Goal: Information Seeking & Learning: Learn about a topic

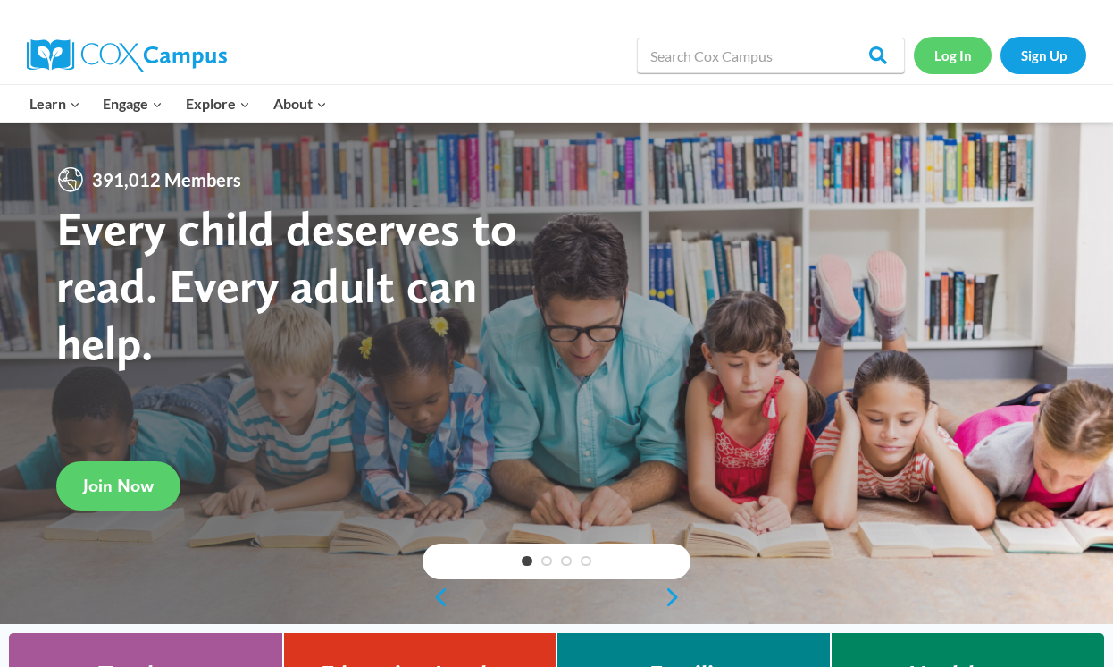
click at [940, 71] on link "Log In" at bounding box center [953, 55] width 78 height 37
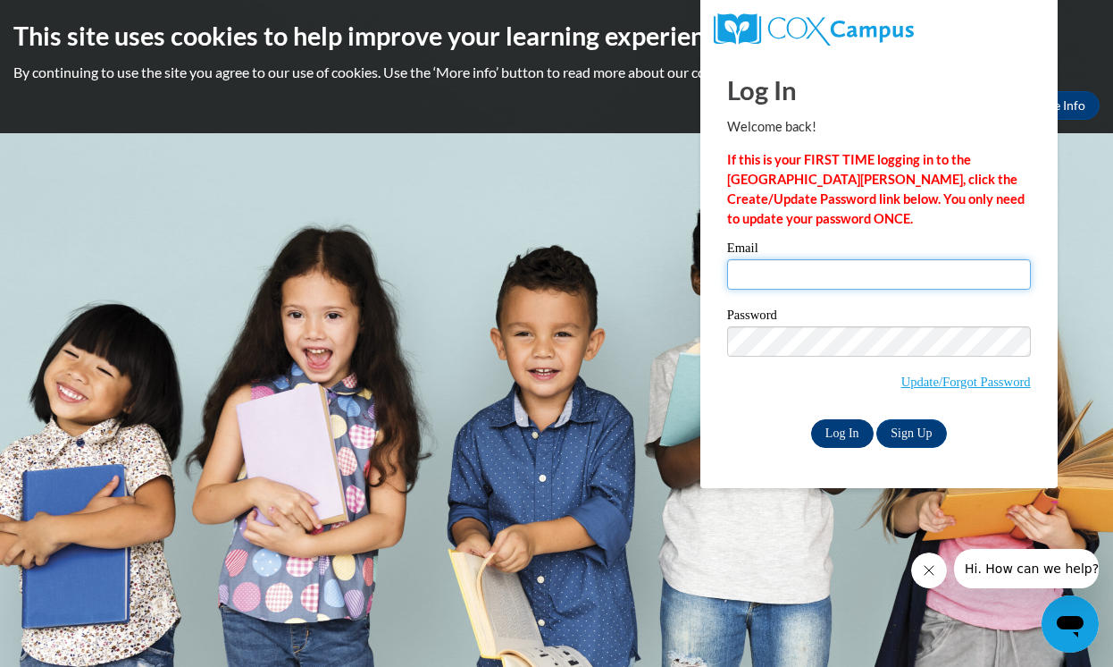
type input "[EMAIL_ADDRESS][DOMAIN_NAME]"
click at [844, 433] on input "Log In" at bounding box center [842, 433] width 63 height 29
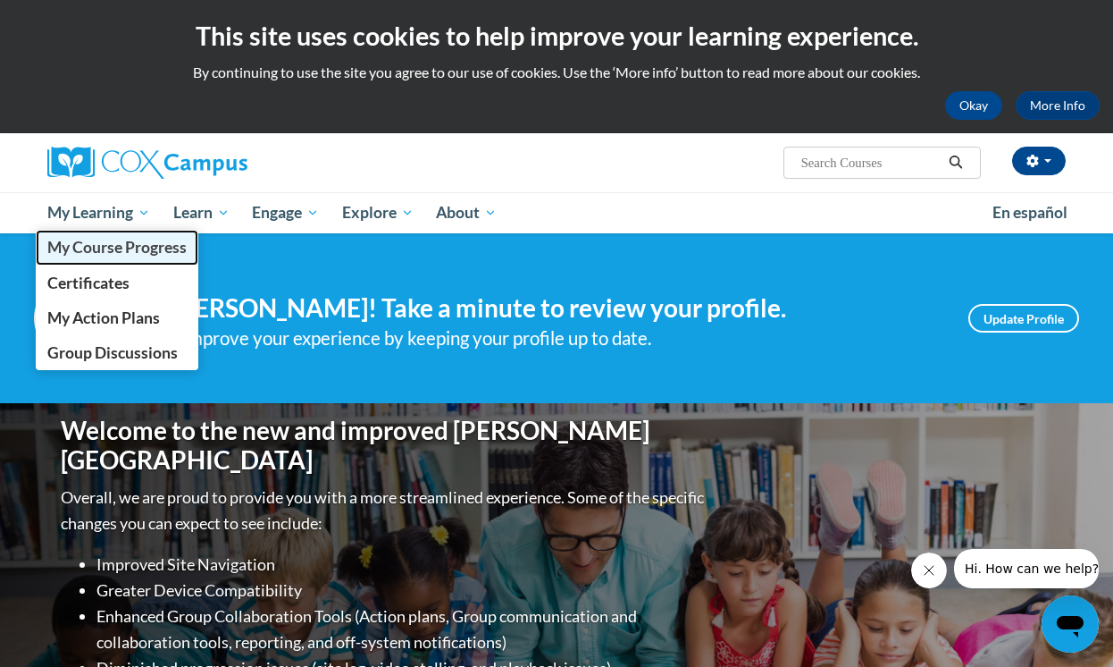
click at [87, 250] on span "My Course Progress" at bounding box center [116, 247] width 139 height 19
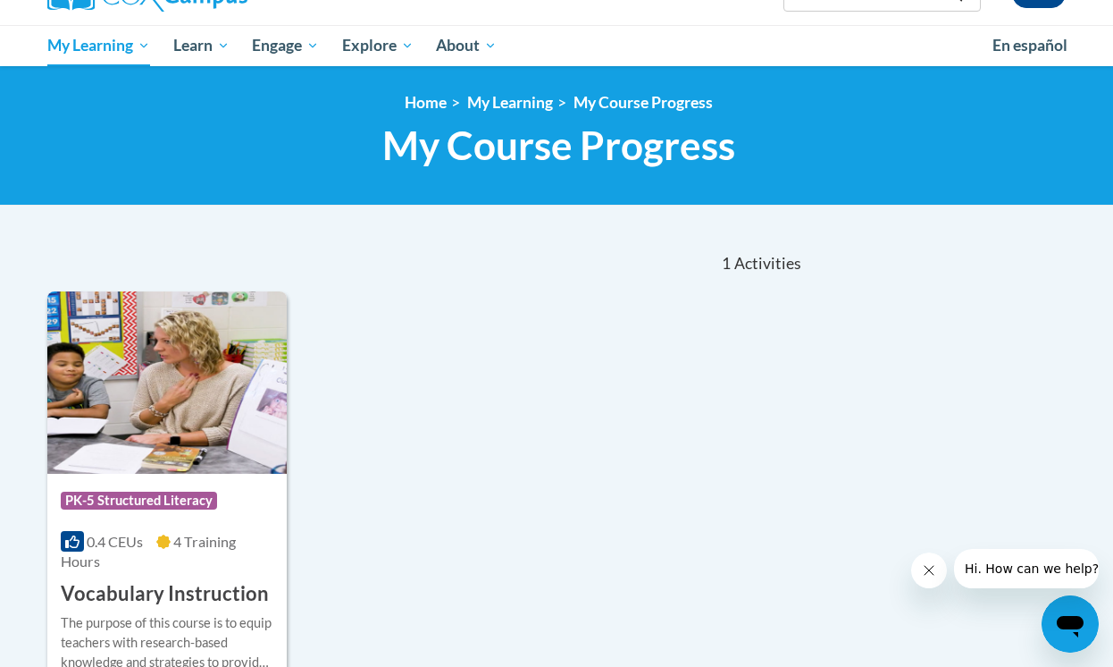
scroll to position [308, 0]
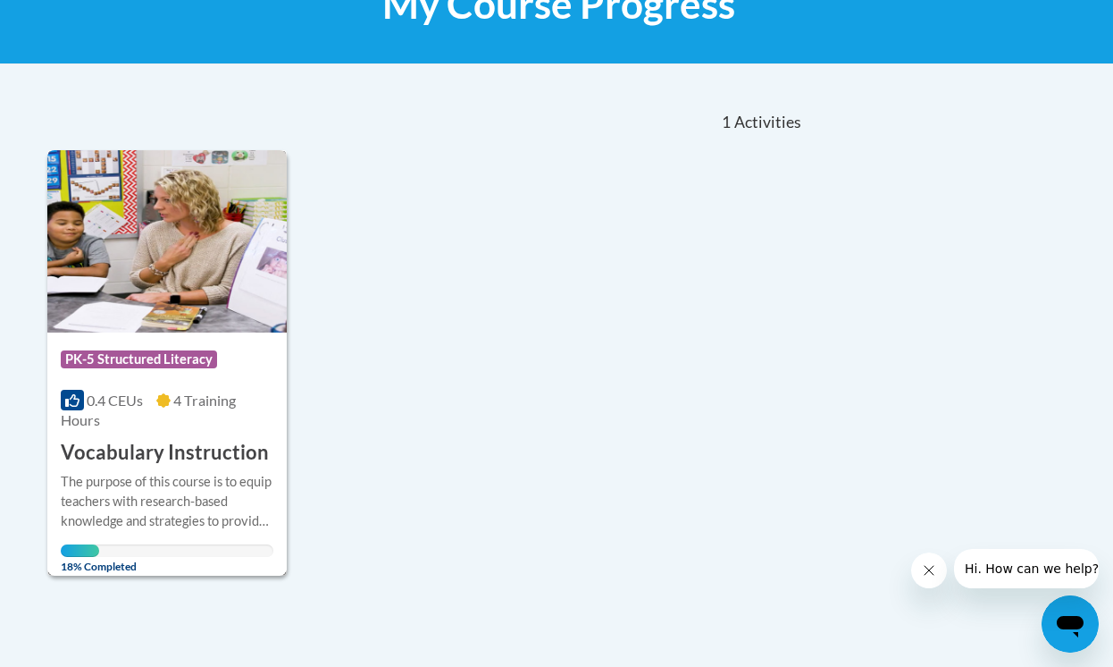
click at [144, 463] on h3 "Vocabulary Instruction" at bounding box center [165, 453] width 208 height 28
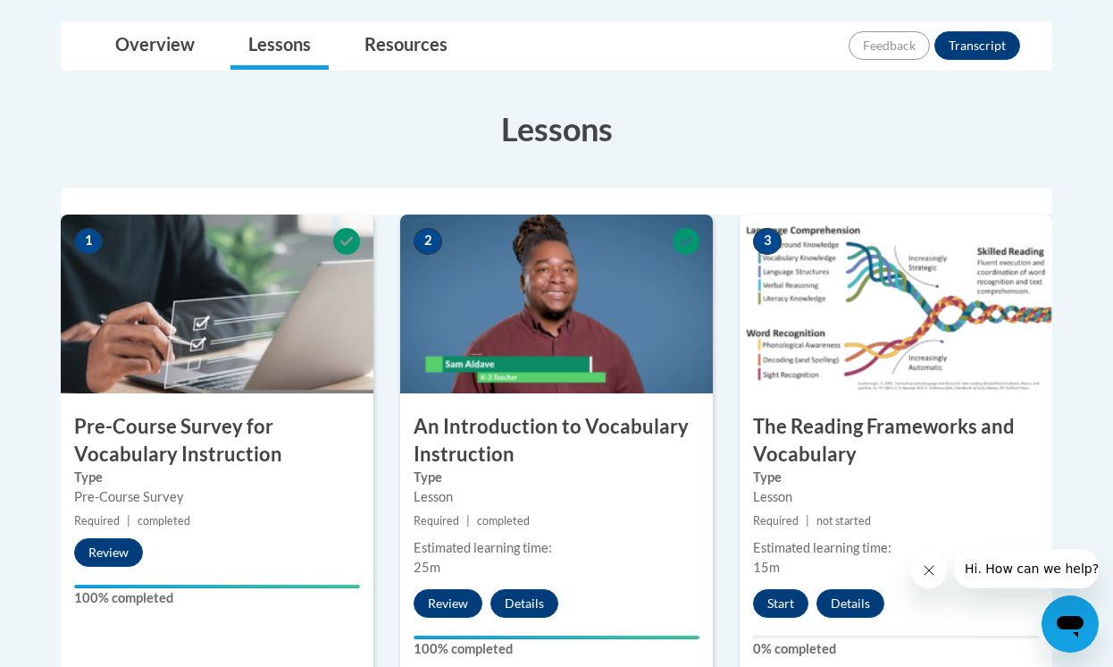
scroll to position [535, 0]
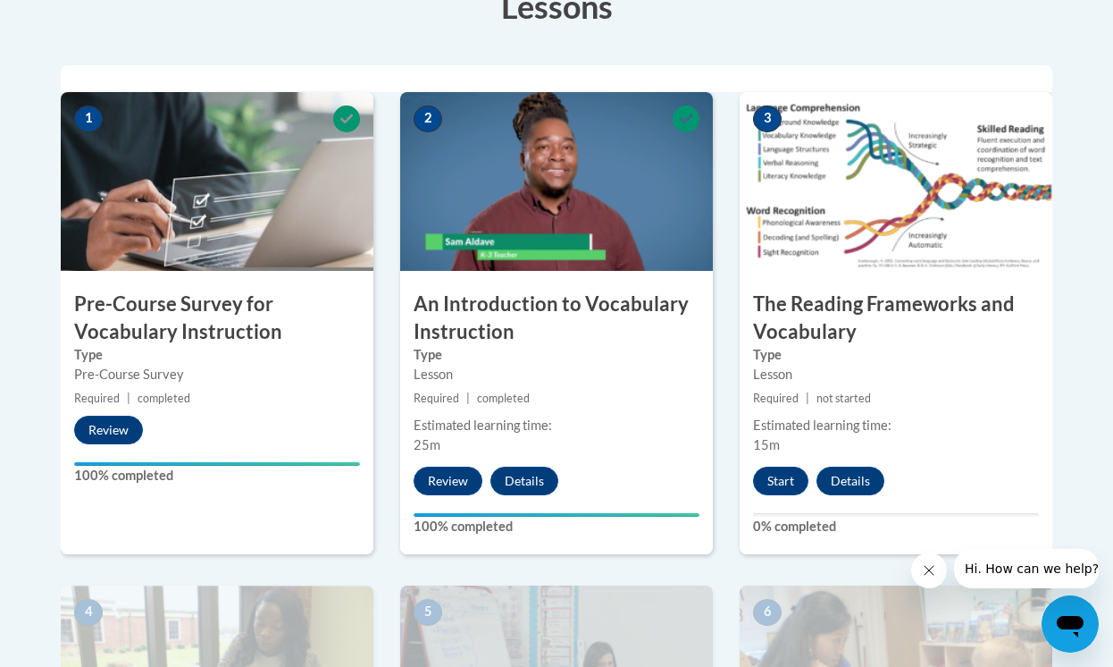
click at [435, 313] on h3 "An Introduction to Vocabulary Instruction" at bounding box center [556, 317] width 313 height 55
click at [463, 154] on img at bounding box center [556, 181] width 313 height 179
click at [434, 478] on button "Review" at bounding box center [448, 480] width 69 height 29
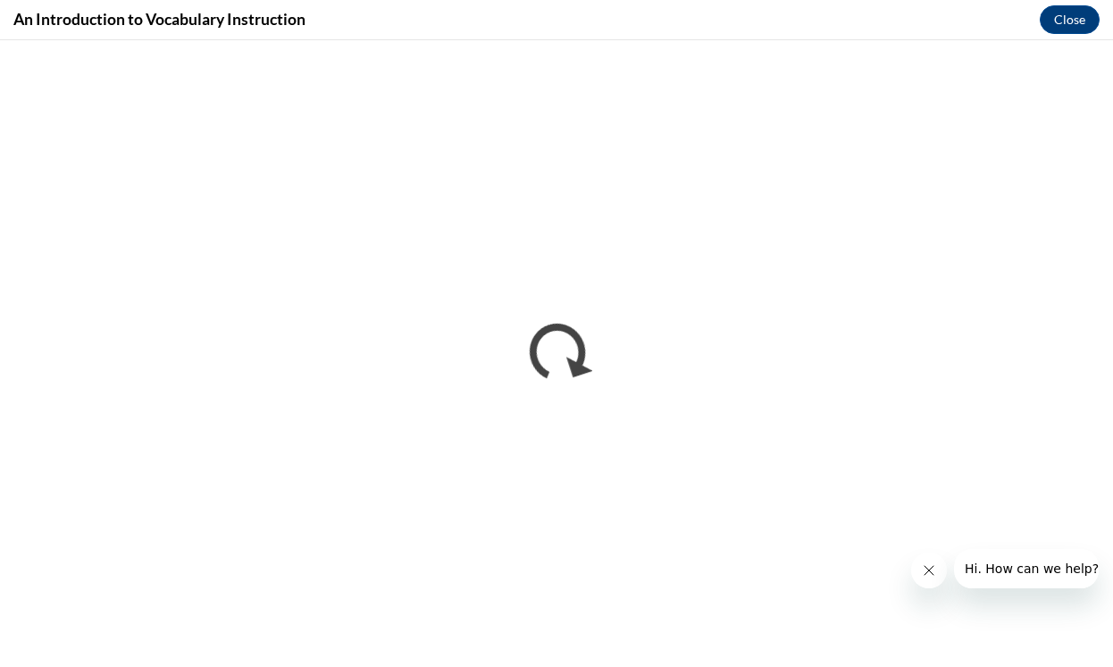
scroll to position [0, 0]
